Goal: Task Accomplishment & Management: Use online tool/utility

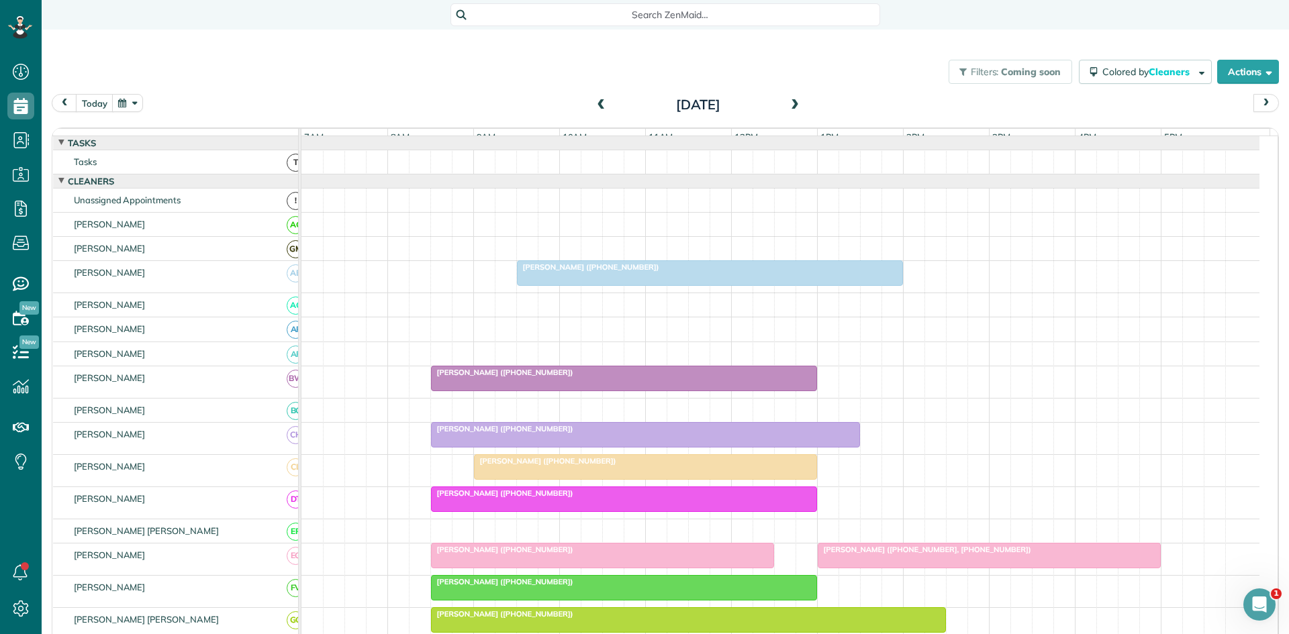
scroll to position [41, 0]
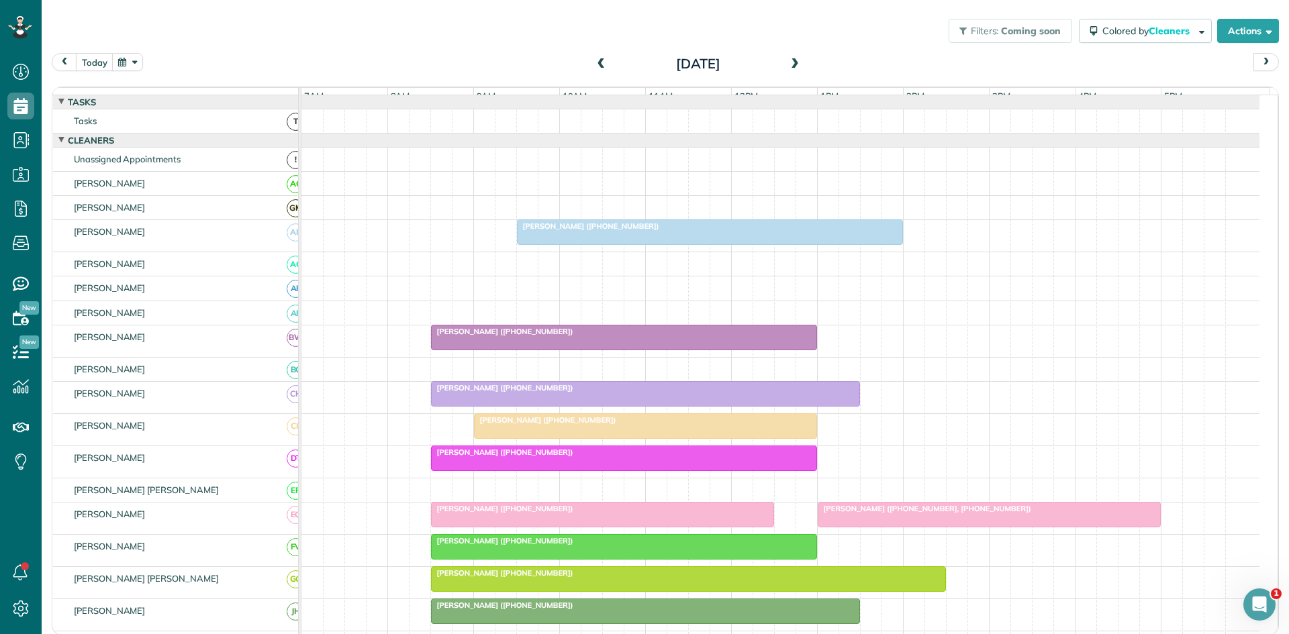
click at [582, 244] on div at bounding box center [710, 232] width 385 height 24
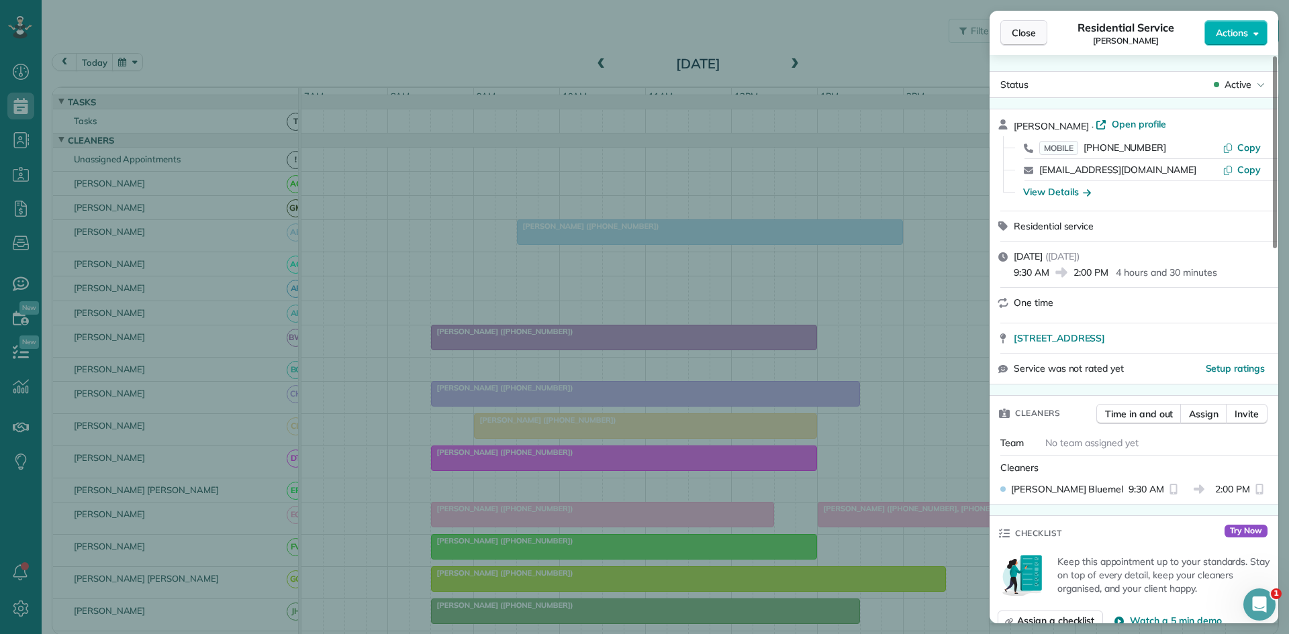
click at [1014, 32] on span "Close" at bounding box center [1024, 32] width 24 height 13
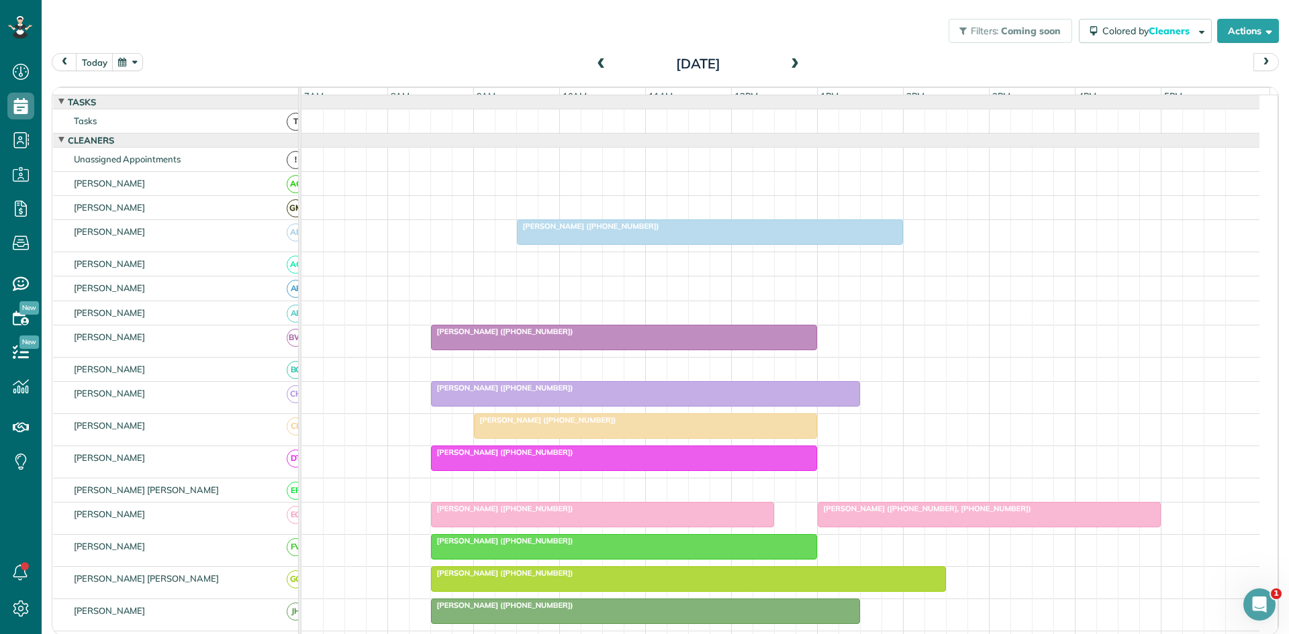
click at [594, 69] on span at bounding box center [601, 64] width 15 height 12
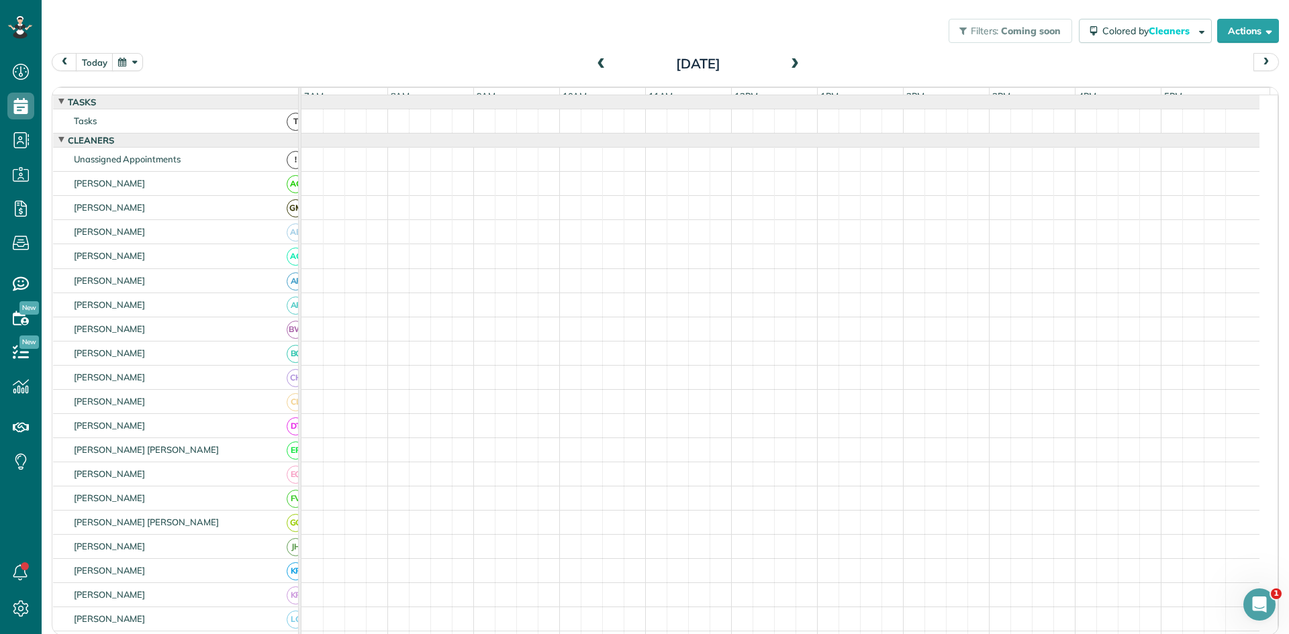
click at [594, 69] on span at bounding box center [601, 64] width 15 height 12
click at [780, 67] on div "[DATE]" at bounding box center [698, 63] width 215 height 21
click at [788, 67] on span at bounding box center [795, 64] width 15 height 12
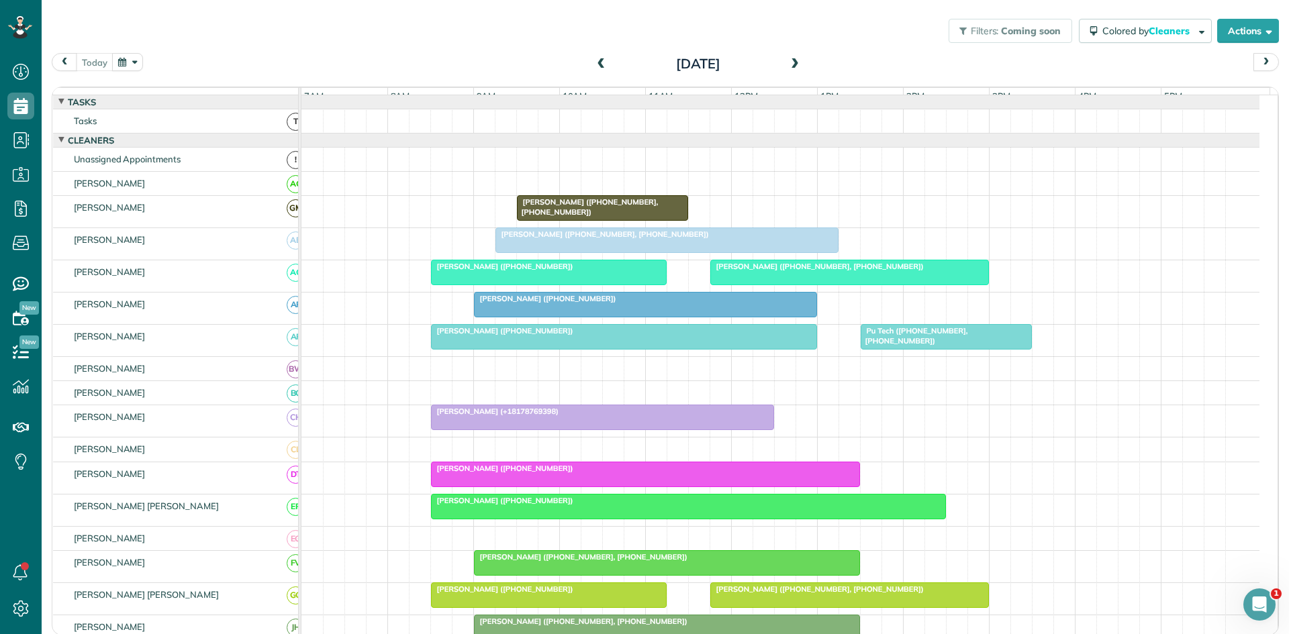
click at [545, 239] on span "[PERSON_NAME] ([PHONE_NUMBER], [PHONE_NUMBER])" at bounding box center [602, 234] width 215 height 9
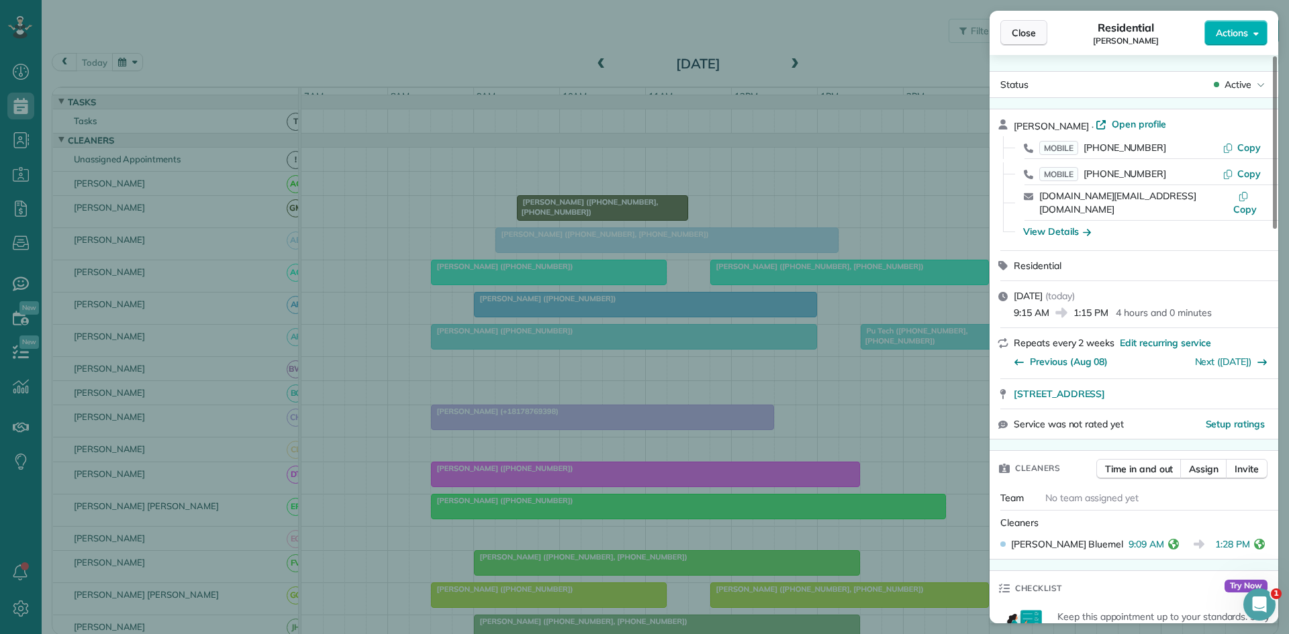
click at [1023, 36] on span "Close" at bounding box center [1024, 32] width 24 height 13
